Goal: Transaction & Acquisition: Purchase product/service

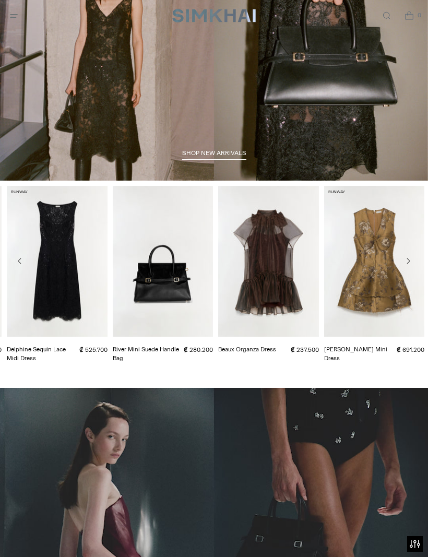
scroll to position [77, 0]
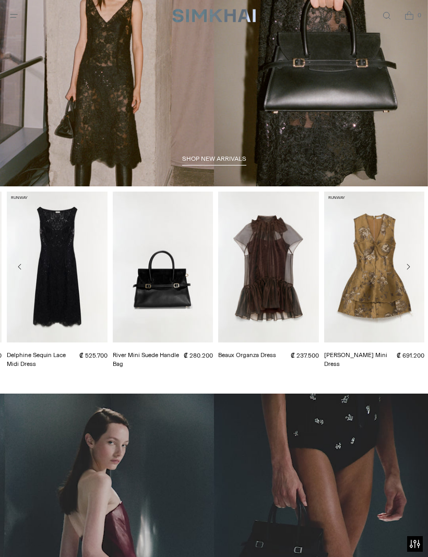
click at [415, 269] on button "Move to next carousel slide" at bounding box center [408, 266] width 19 height 19
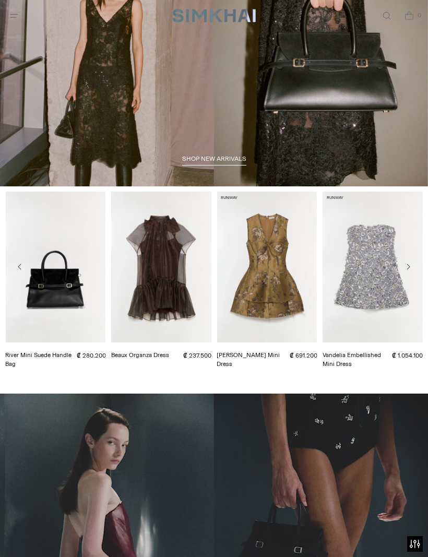
click at [413, 268] on button "Move to next carousel slide" at bounding box center [408, 266] width 19 height 19
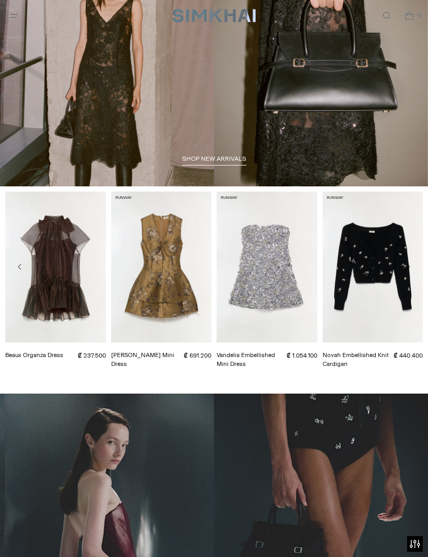
click at [413, 269] on button "Move to next carousel slide" at bounding box center [408, 266] width 19 height 19
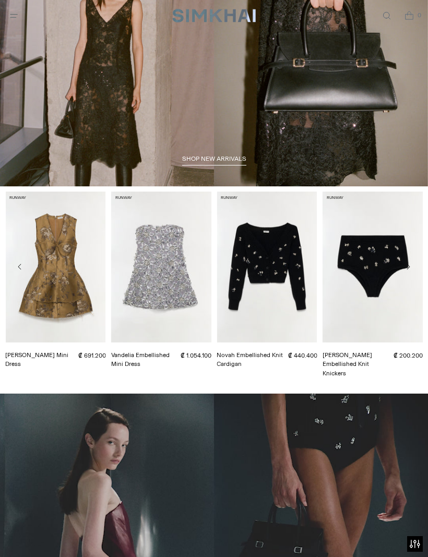
click at [406, 266] on icon "Move to next carousel slide" at bounding box center [408, 267] width 8 height 8
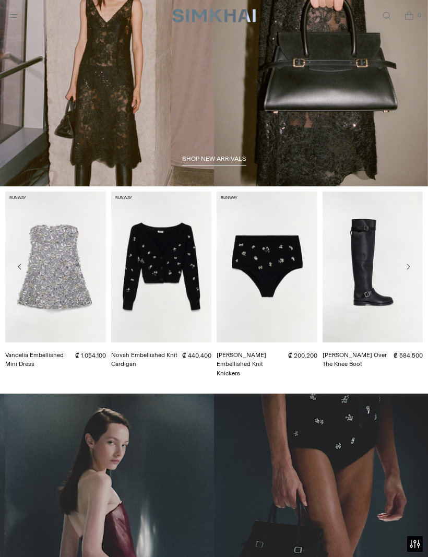
click at [407, 271] on icon "Move to next carousel slide" at bounding box center [408, 267] width 8 height 8
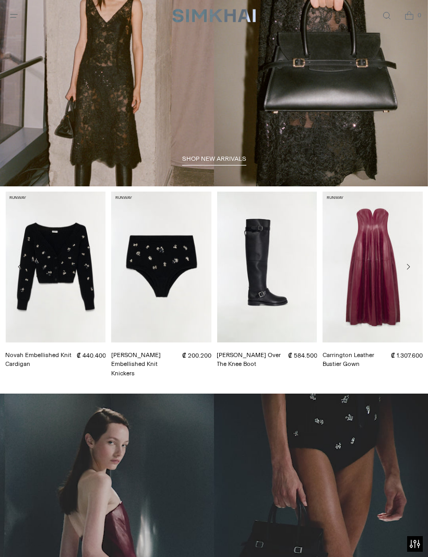
click at [409, 266] on icon "Move to next carousel slide" at bounding box center [408, 267] width 3 height 6
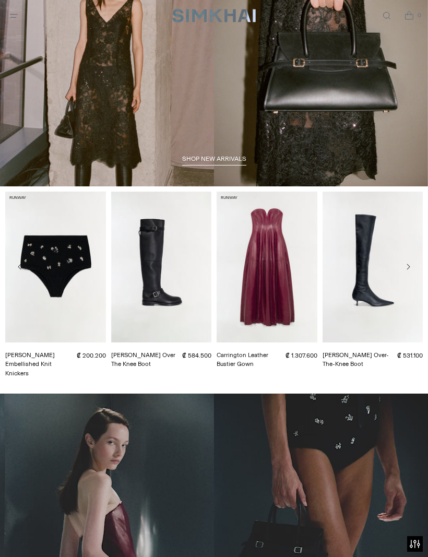
click at [407, 269] on icon "Move to next carousel slide" at bounding box center [408, 267] width 8 height 8
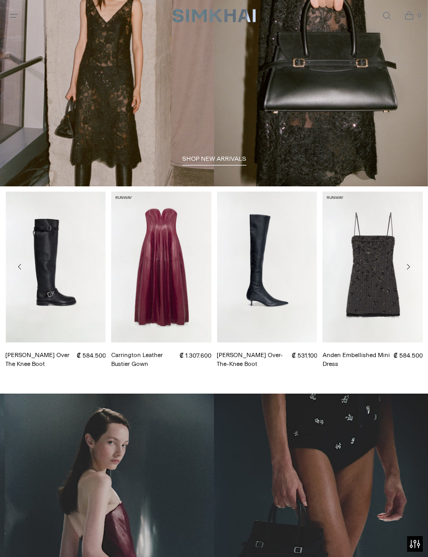
click at [412, 270] on icon "Move to next carousel slide" at bounding box center [408, 267] width 8 height 8
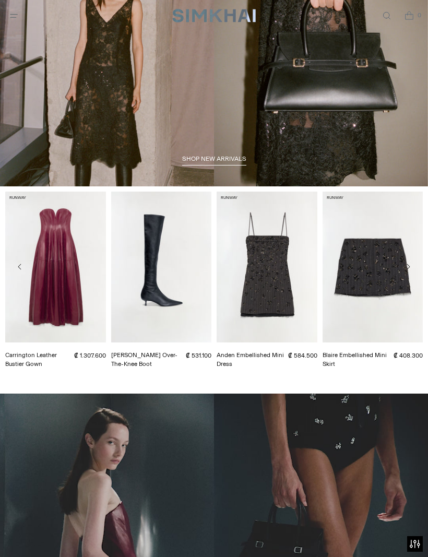
click at [387, 351] on link "Blaire Embellished Mini Skirt" at bounding box center [355, 359] width 64 height 17
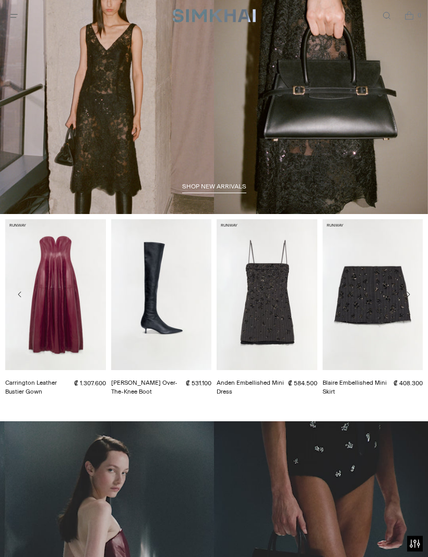
scroll to position [0, 0]
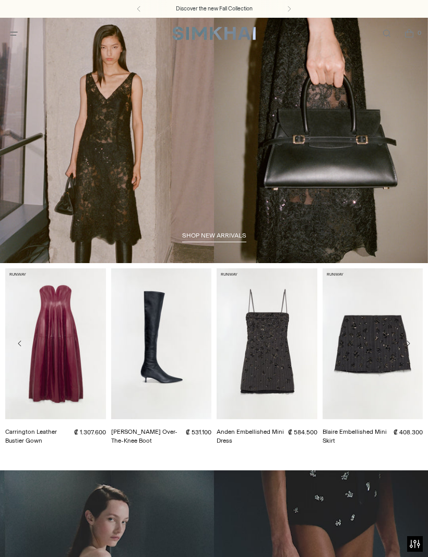
click at [17, 34] on icon "Open menu modal" at bounding box center [13, 33] width 11 height 8
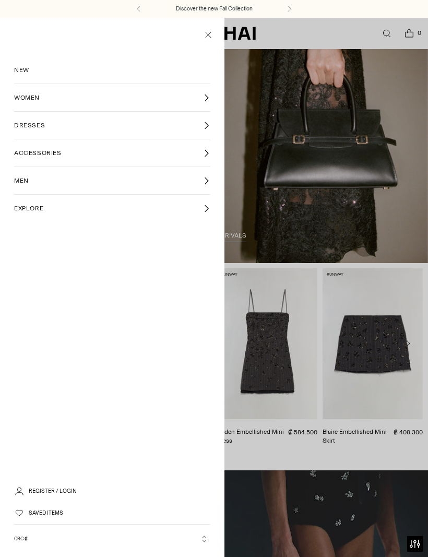
click at [22, 129] on span "DRESSES" at bounding box center [29, 125] width 31 height 9
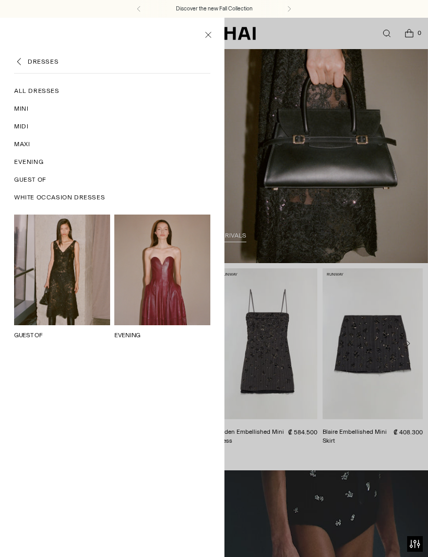
click at [51, 193] on span "White Occasion Dresses" at bounding box center [59, 197] width 91 height 9
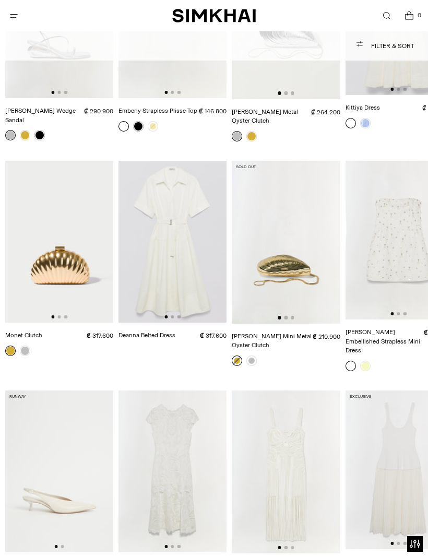
scroll to position [3066, 0]
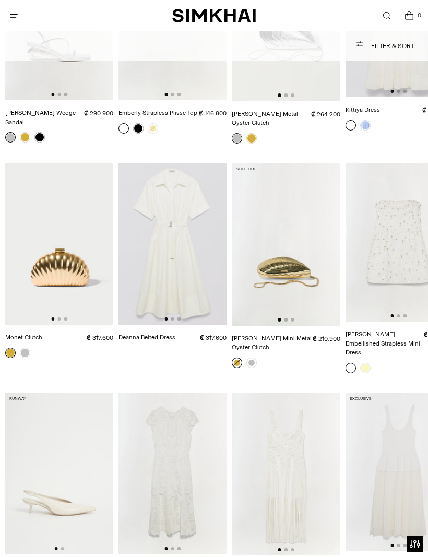
click at [383, 22] on span "Open search modal" at bounding box center [386, 15] width 17 height 17
